Goal: Find specific page/section: Find specific page/section

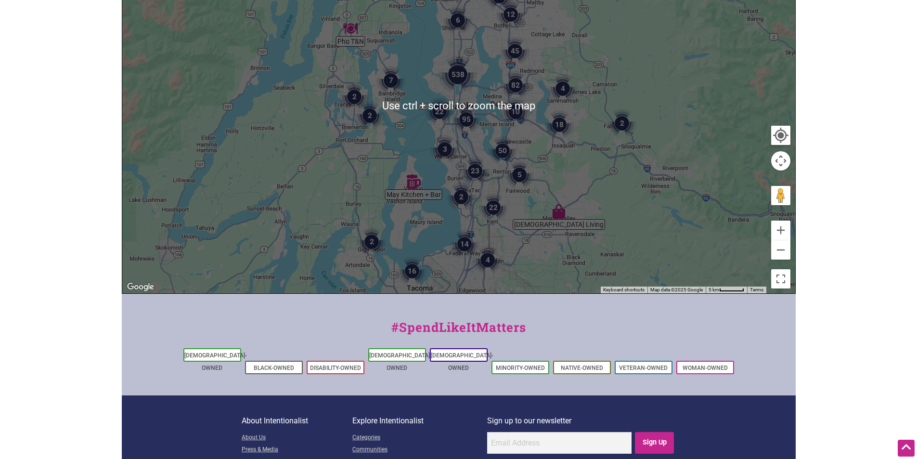
scroll to position [275, 0]
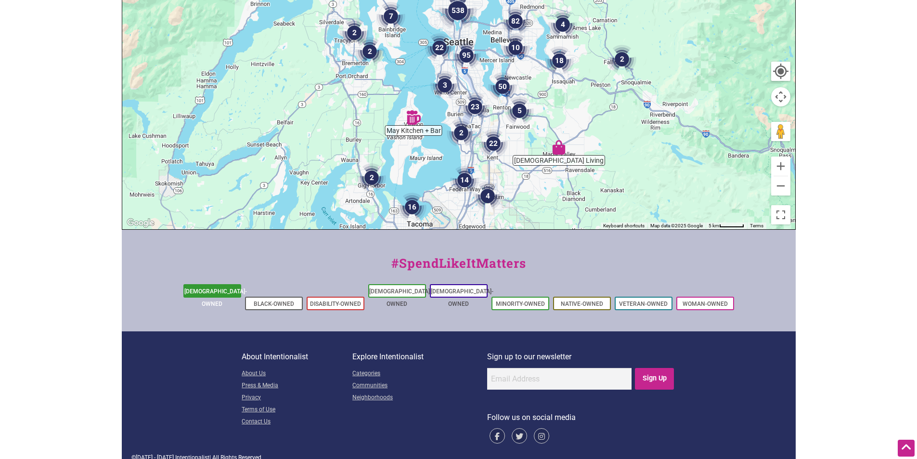
click at [207, 292] on link "[DEMOGRAPHIC_DATA]-Owned" at bounding box center [215, 297] width 63 height 19
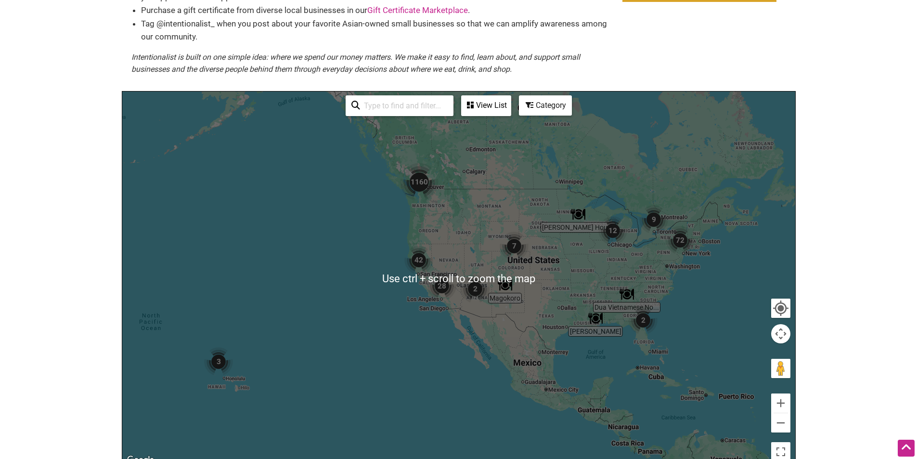
scroll to position [96, 0]
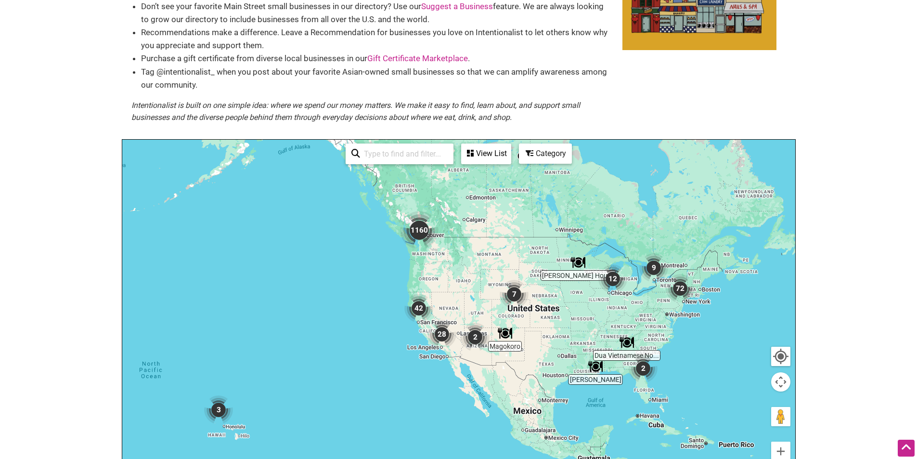
click at [868, 198] on body "× Menu 0 Add a Business Map Blog Store Offers Intentionalist Cards Buy Black Ca…" at bounding box center [458, 133] width 917 height 459
click at [613, 276] on img "12" at bounding box center [613, 279] width 37 height 37
